Goal: Information Seeking & Learning: Check status

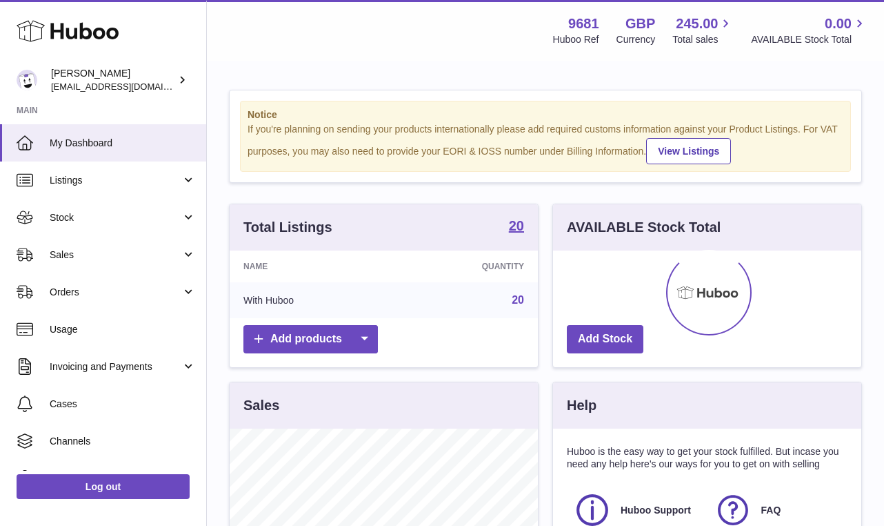
scroll to position [215, 308]
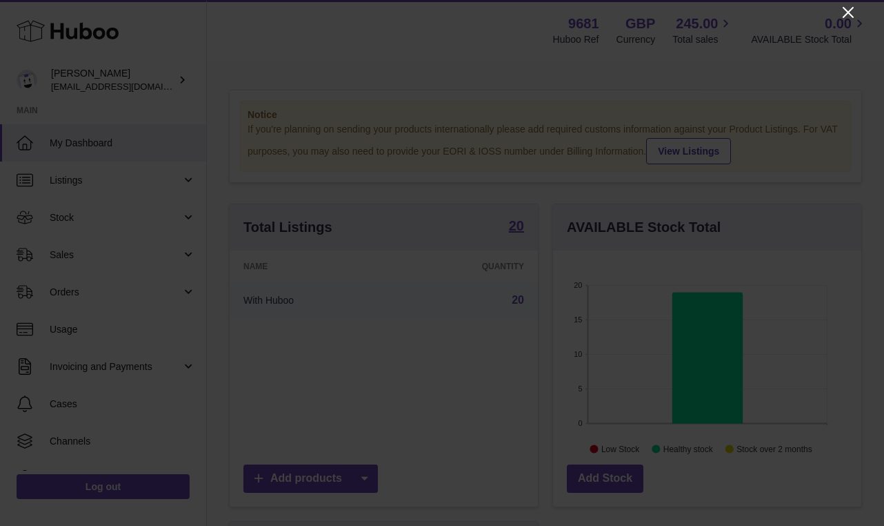
click at [848, 17] on icon "Close" at bounding box center [848, 12] width 17 height 17
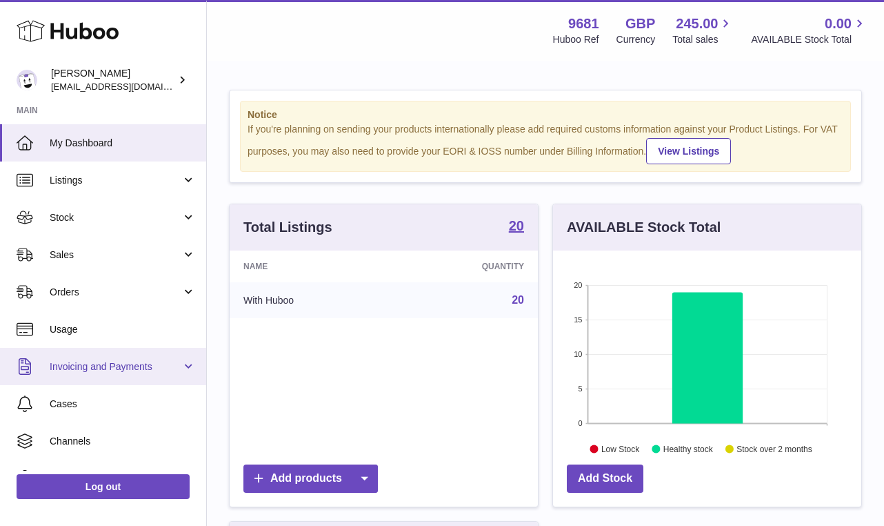
click at [164, 363] on span "Invoicing and Payments" at bounding box center [116, 366] width 132 height 13
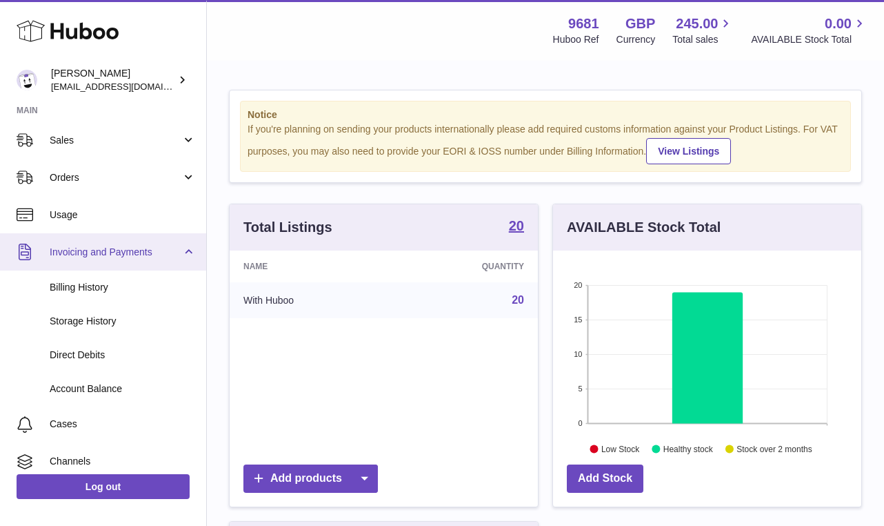
scroll to position [141, 0]
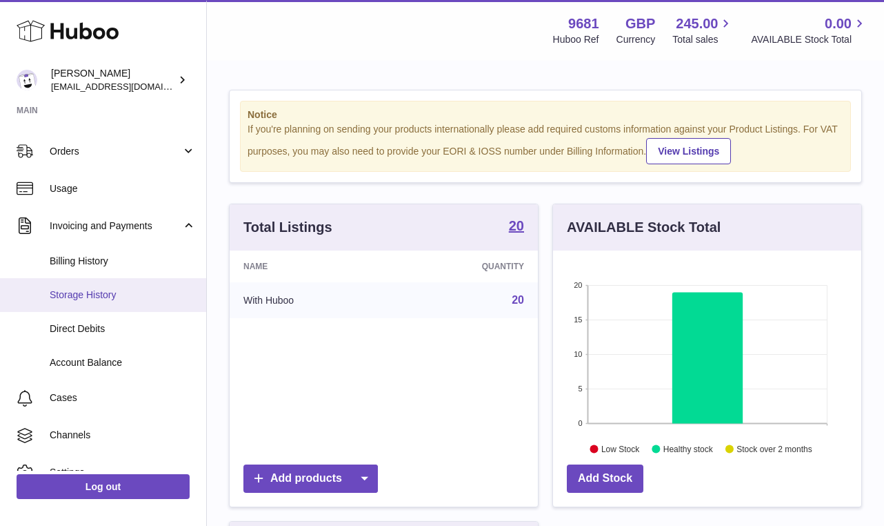
click at [81, 296] on span "Storage History" at bounding box center [123, 294] width 146 height 13
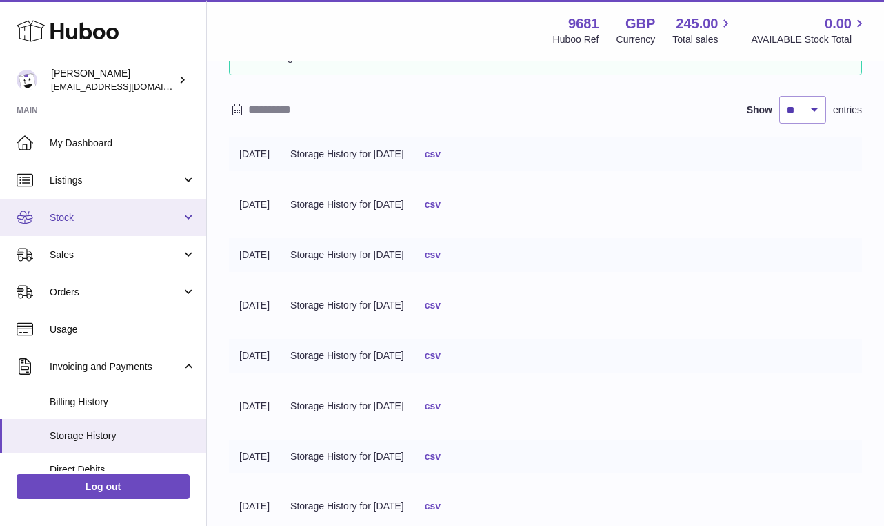
scroll to position [141, 0]
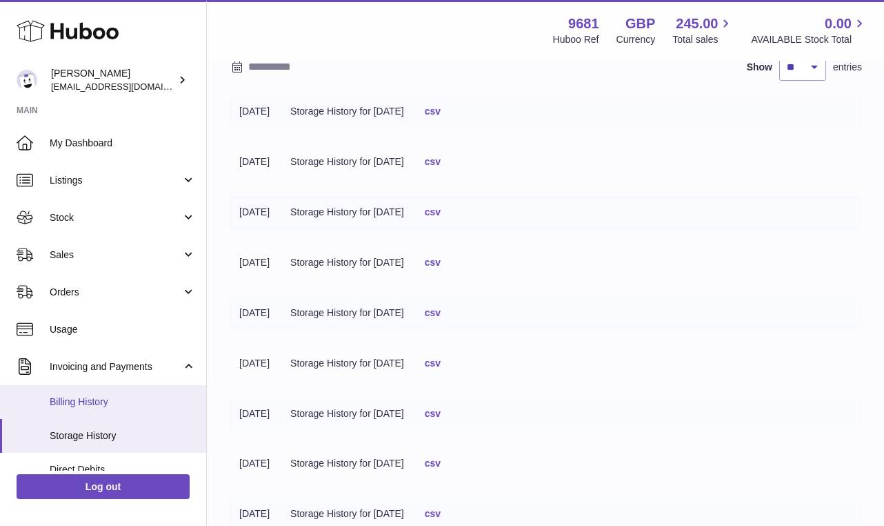
click at [97, 403] on span "Billing History" at bounding box center [123, 401] width 146 height 13
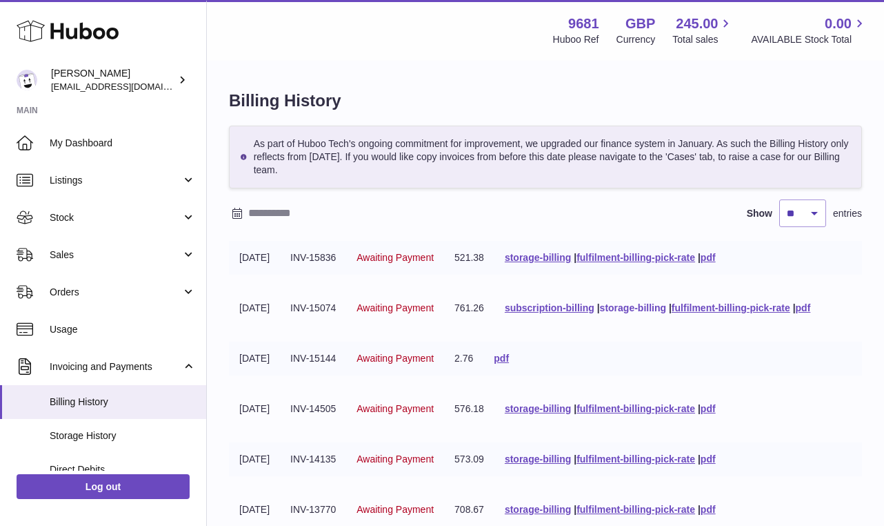
click at [666, 310] on link "storage-billing" at bounding box center [633, 307] width 66 height 11
click at [633, 261] on link "fulfilment-billing-pick-rate" at bounding box center [636, 257] width 119 height 11
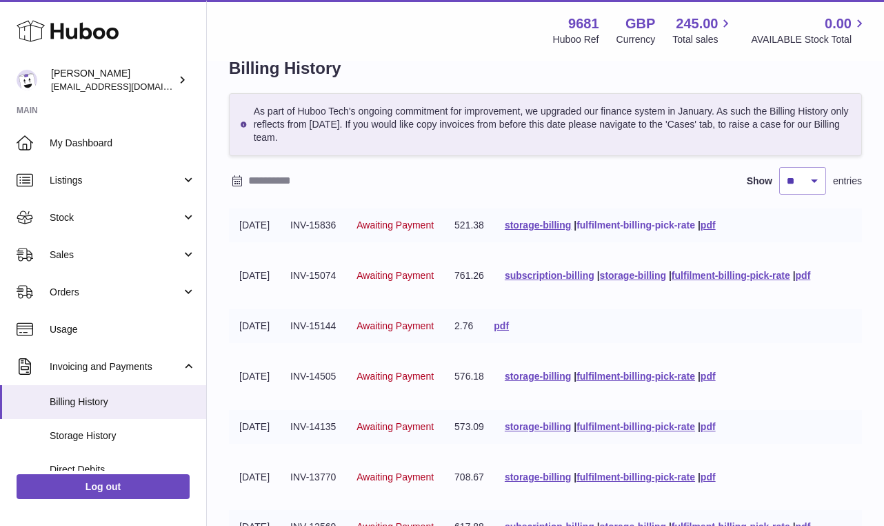
click at [695, 223] on link "fulfilment-billing-pick-rate" at bounding box center [636, 224] width 119 height 11
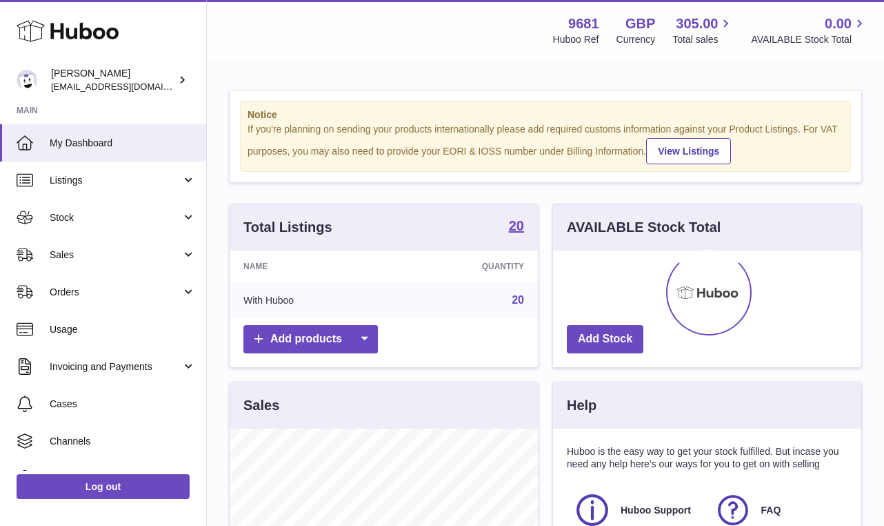
scroll to position [215, 308]
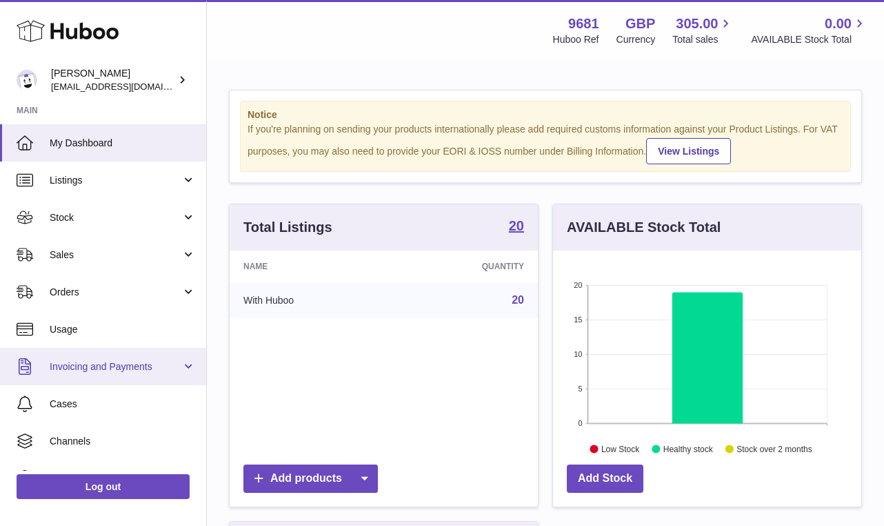
click at [183, 366] on link "Invoicing and Payments" at bounding box center [103, 366] width 206 height 37
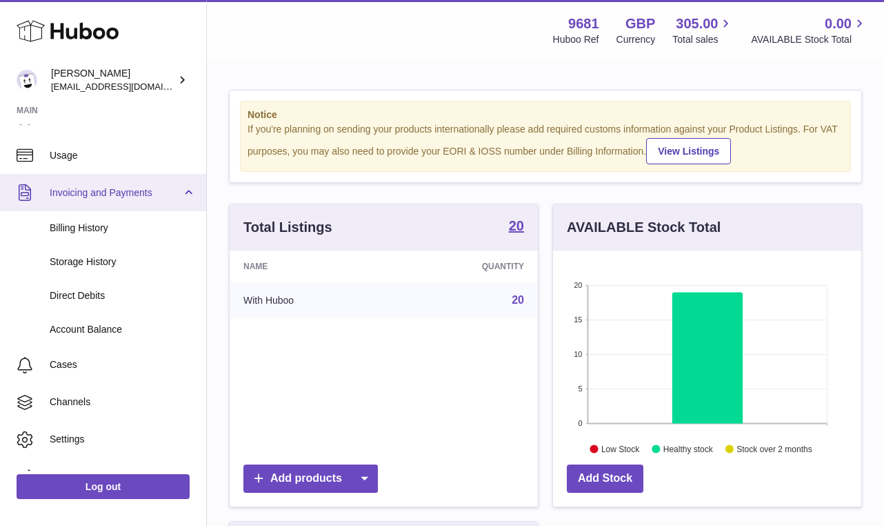
scroll to position [183, 0]
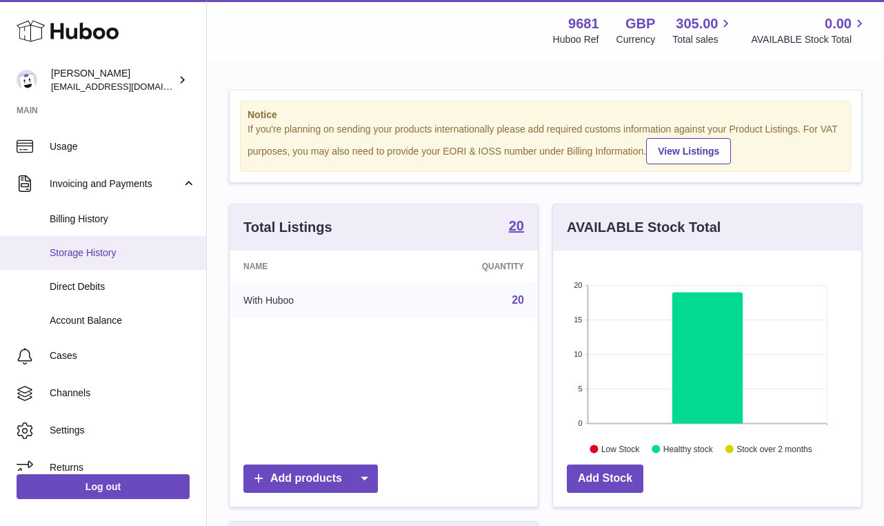
click at [107, 254] on span "Storage History" at bounding box center [123, 252] width 146 height 13
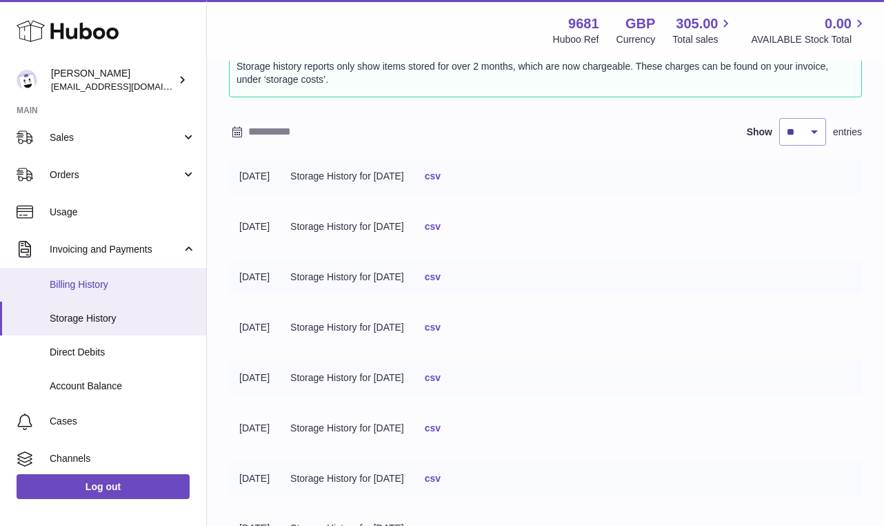
scroll to position [119, 0]
